Goal: Find specific page/section: Find specific page/section

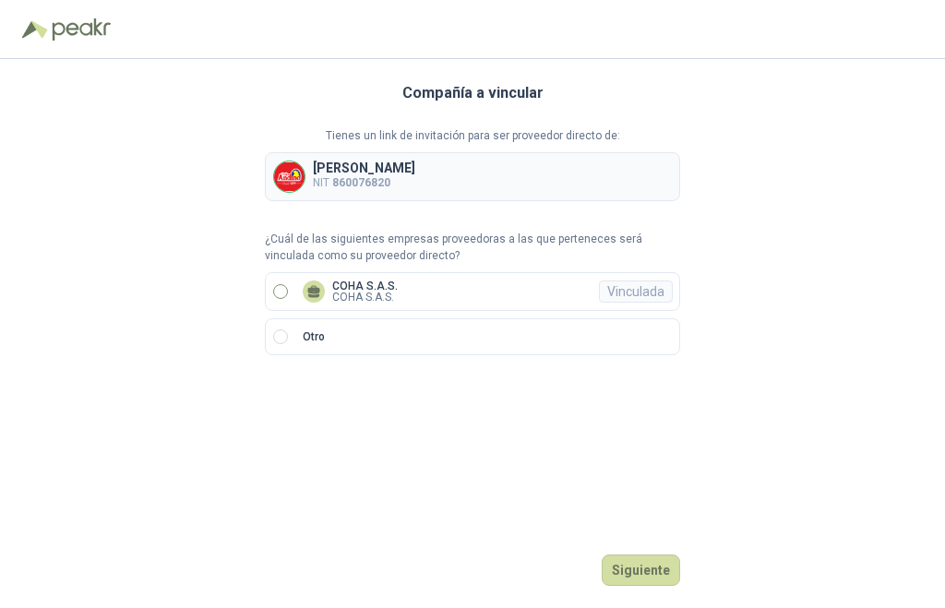
click at [332, 292] on p "COHA S.A.S." at bounding box center [365, 297] width 66 height 11
click at [656, 579] on button "Ingresar" at bounding box center [643, 570] width 73 height 31
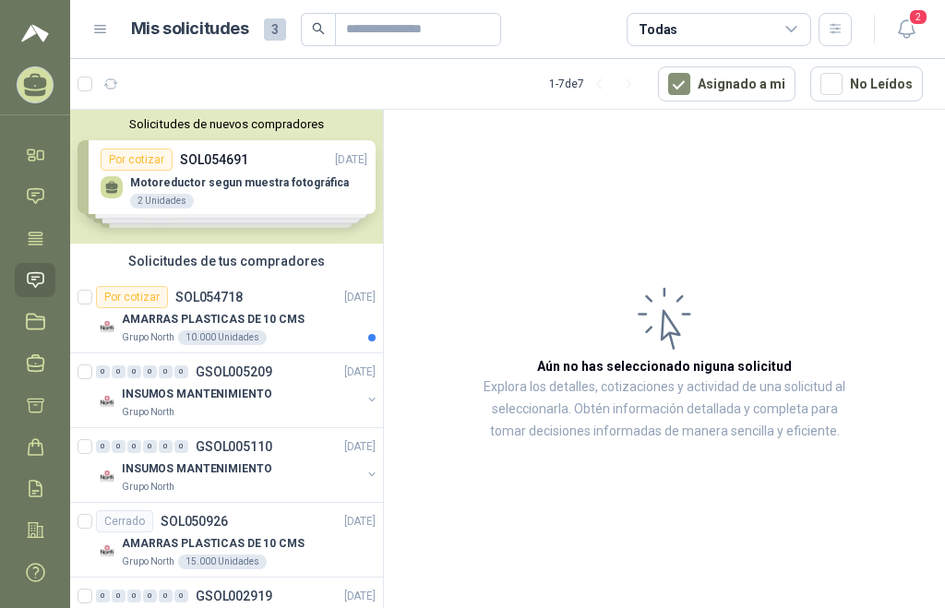
click at [187, 187] on div "Solicitudes de nuevos compradores Por cotizar SOL054691 [DATE] Motoreductor seg…" at bounding box center [226, 177] width 313 height 134
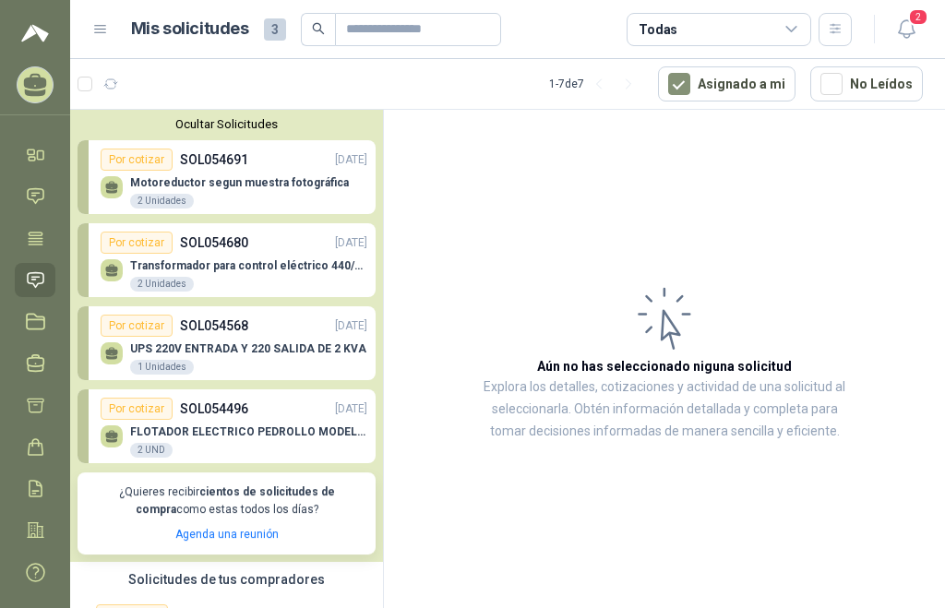
click at [240, 266] on p "Transformador para control eléctrico 440/220/110 - 45O VA." at bounding box center [248, 265] width 237 height 13
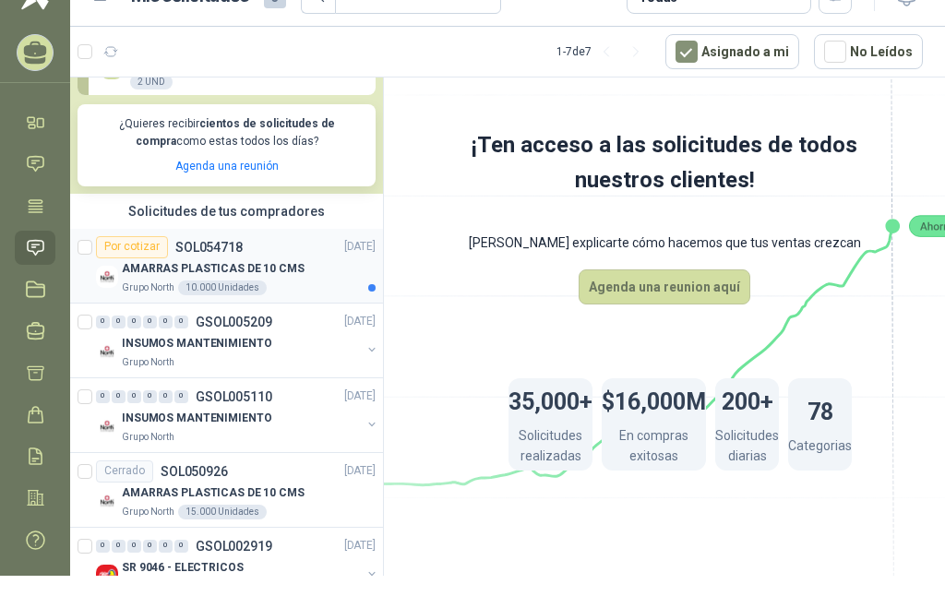
scroll to position [369, 0]
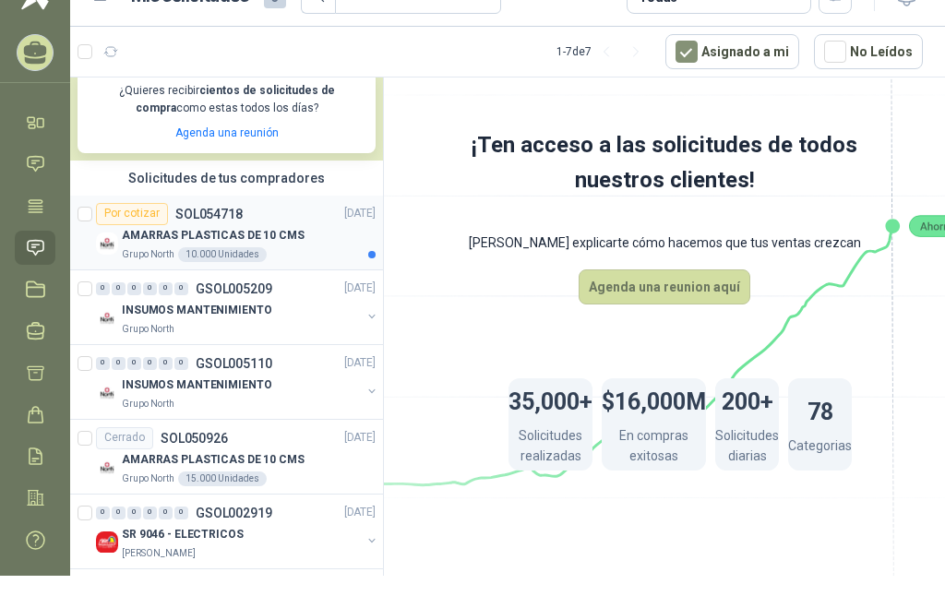
click at [229, 244] on p "AMARRAS PLASTICAS DE 10 CMS" at bounding box center [213, 236] width 183 height 18
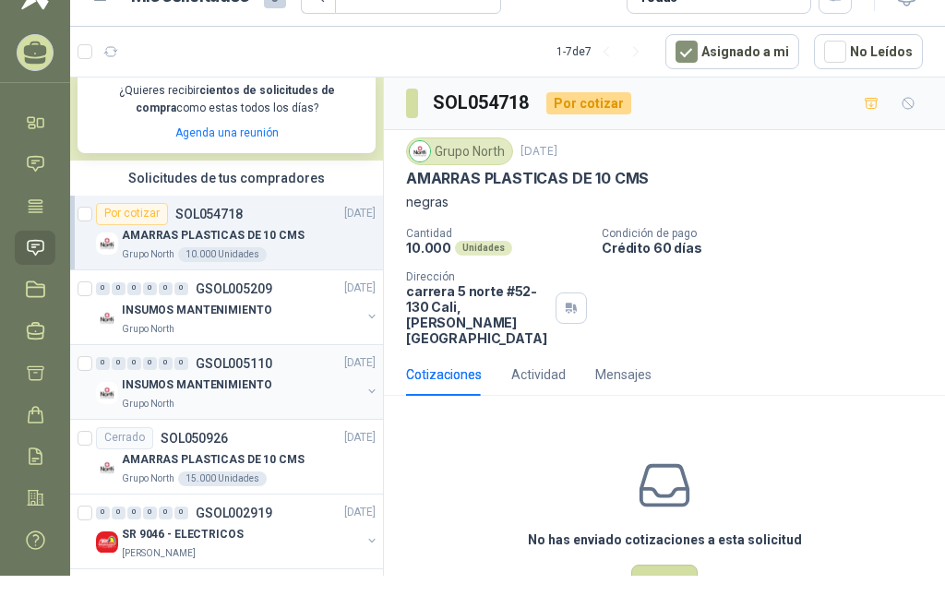
click at [185, 397] on div "Grupo North" at bounding box center [241, 404] width 239 height 15
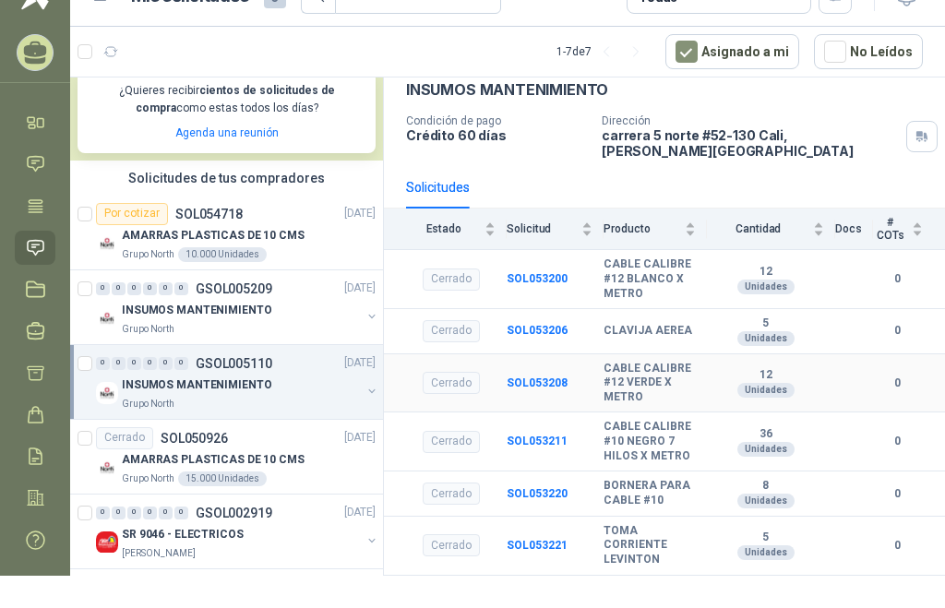
scroll to position [174, 0]
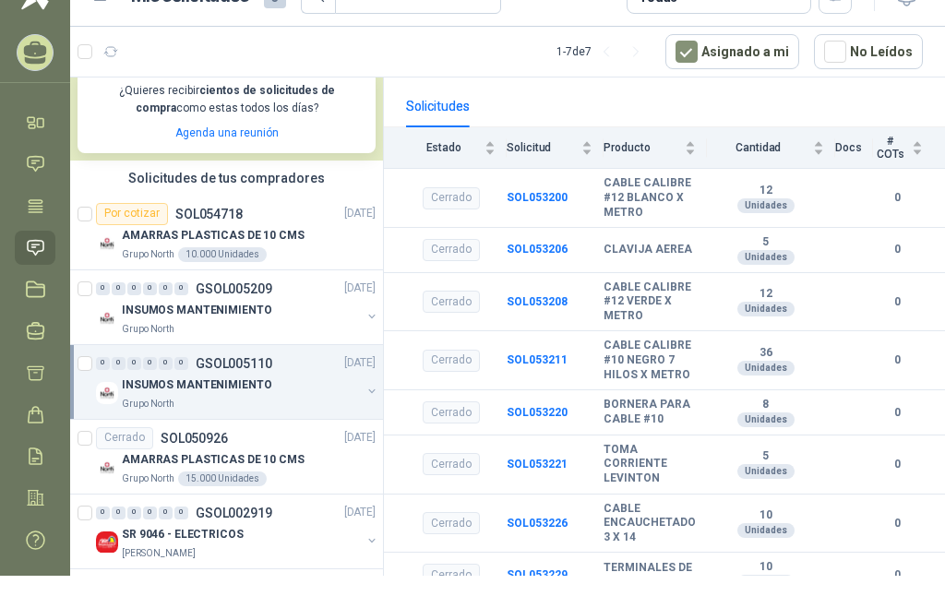
click at [189, 389] on p "INSUMOS MANTENIMIENTO" at bounding box center [197, 386] width 150 height 18
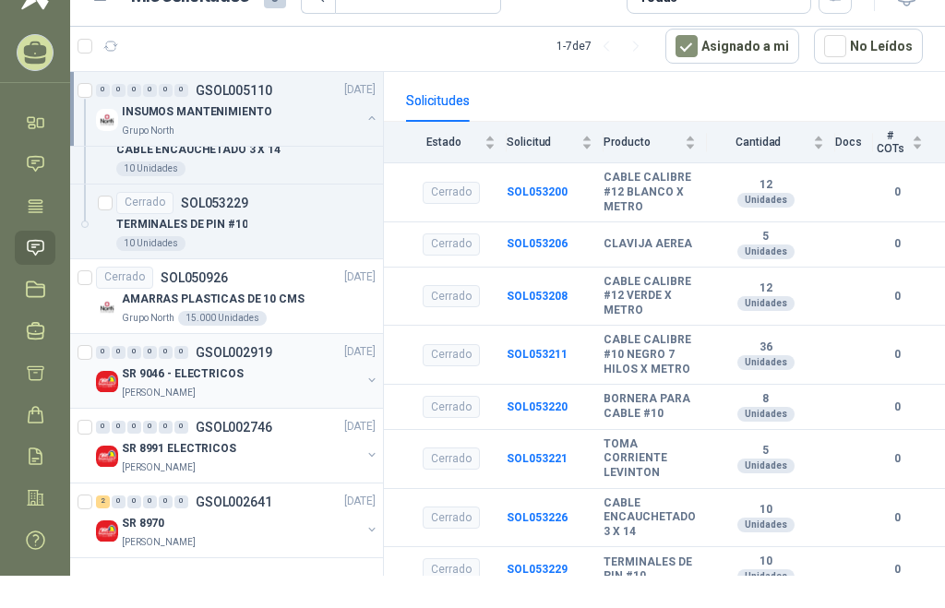
scroll to position [1127, 0]
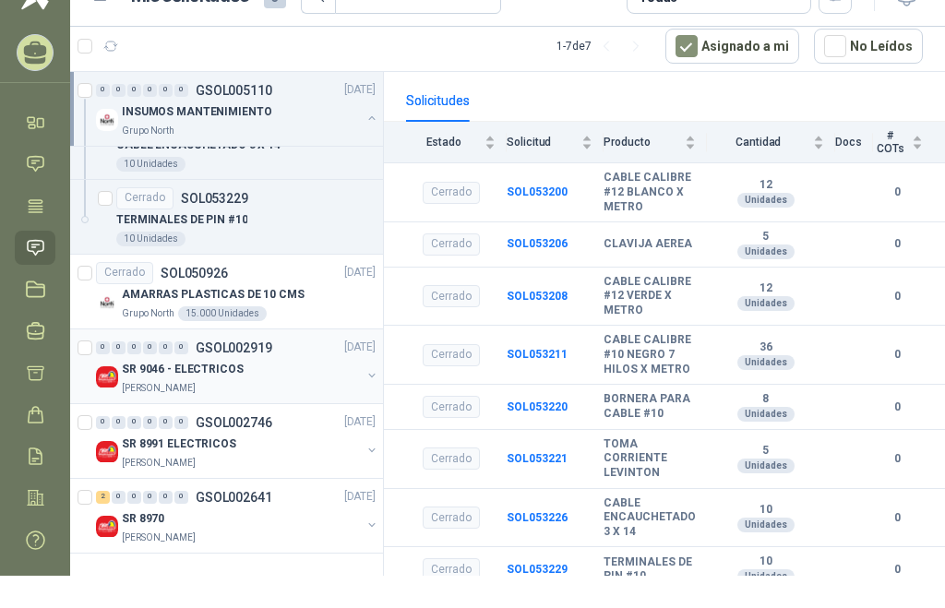
click at [110, 376] on img at bounding box center [107, 377] width 22 height 22
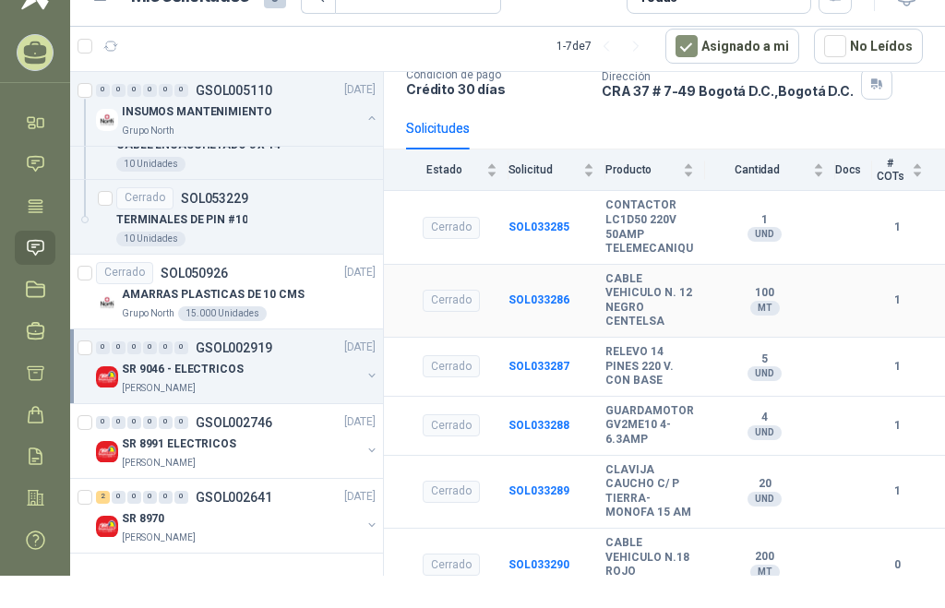
scroll to position [156, 0]
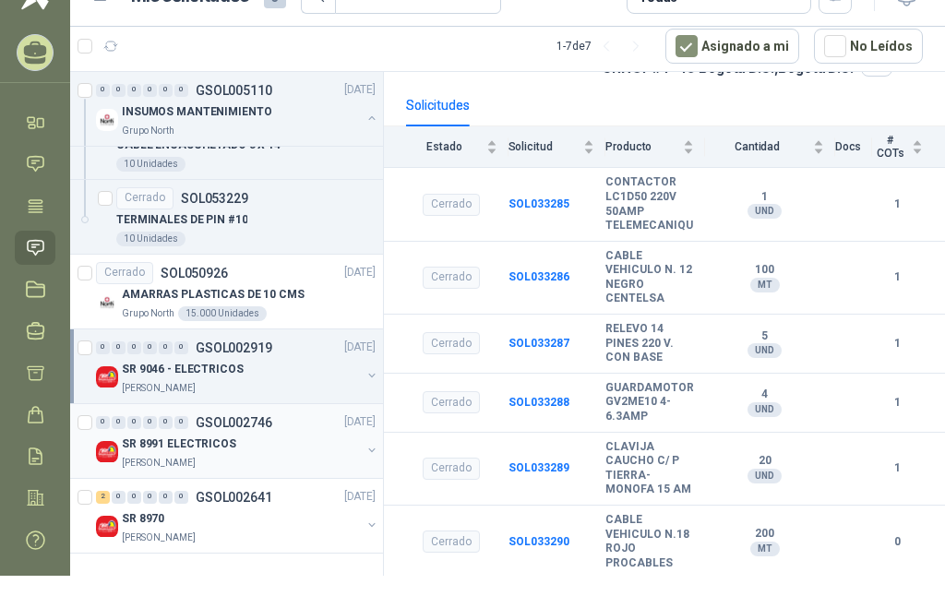
click at [185, 436] on p "SR 8991 ELECTRICOS" at bounding box center [179, 445] width 114 height 18
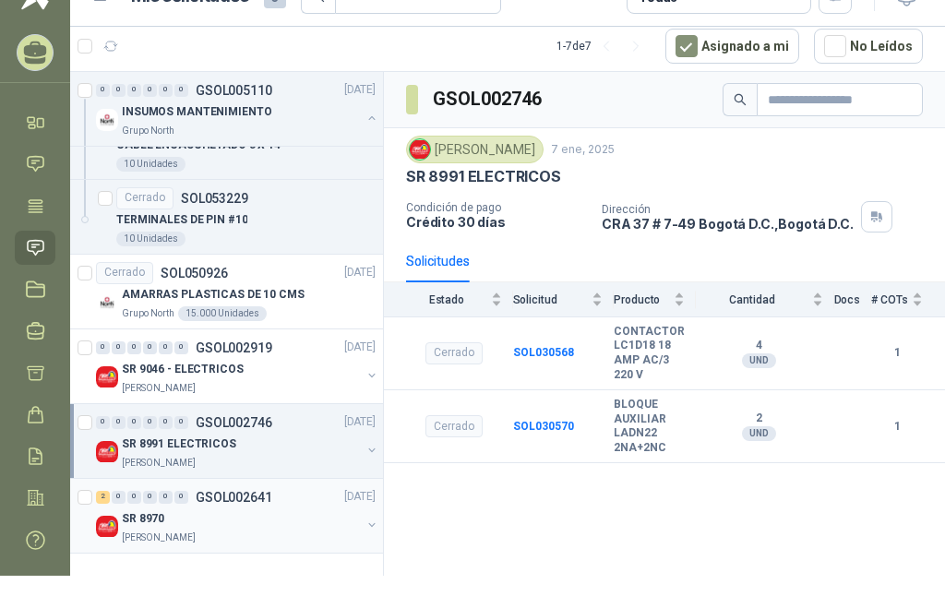
click at [150, 510] on p "SR 8970" at bounding box center [143, 519] width 42 height 18
